Goal: Transaction & Acquisition: Purchase product/service

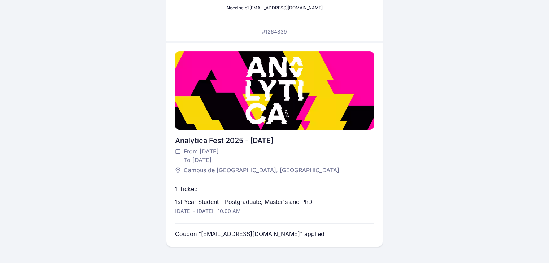
scroll to position [186, 0]
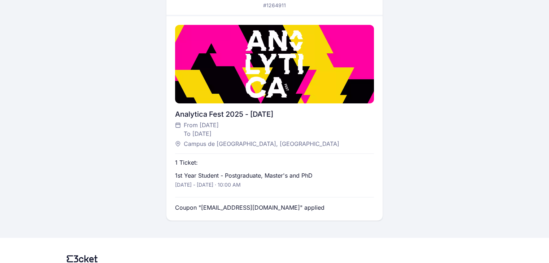
scroll to position [186, 0]
